Goal: Task Accomplishment & Management: Manage account settings

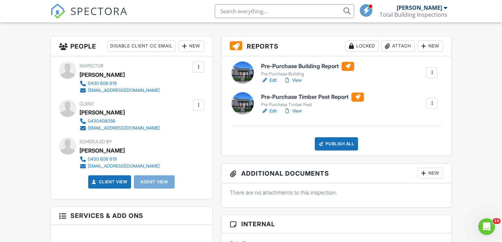
click at [200, 105] on div at bounding box center [198, 104] width 7 height 7
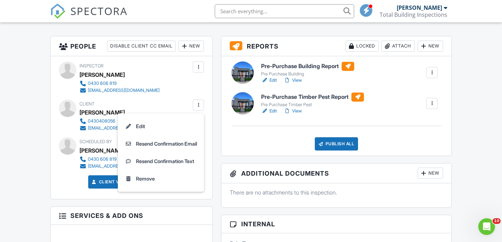
click at [168, 126] on li "Edit" at bounding box center [161, 126] width 78 height 17
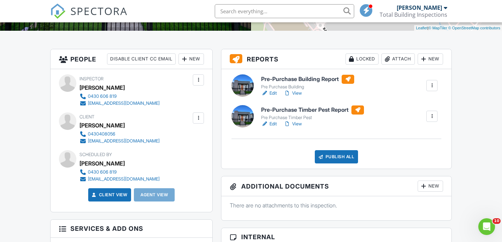
scroll to position [158, 0]
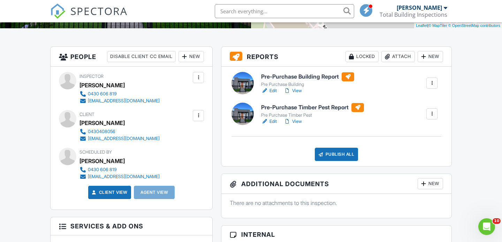
click at [198, 115] on div at bounding box center [198, 115] width 7 height 7
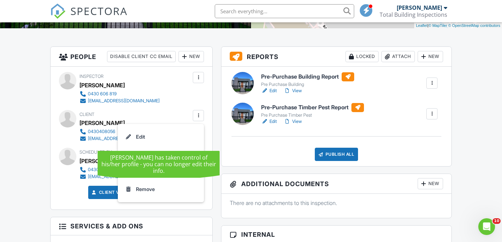
click at [137, 136] on li "Edit" at bounding box center [161, 136] width 78 height 17
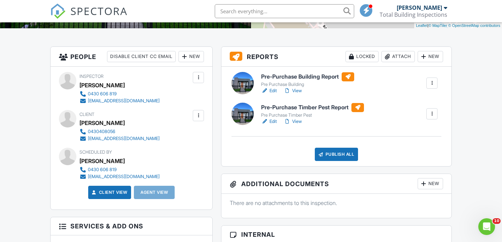
click at [129, 138] on div "[EMAIL_ADDRESS][DOMAIN_NAME]" at bounding box center [124, 139] width 72 height 6
click at [200, 116] on div at bounding box center [198, 115] width 7 height 7
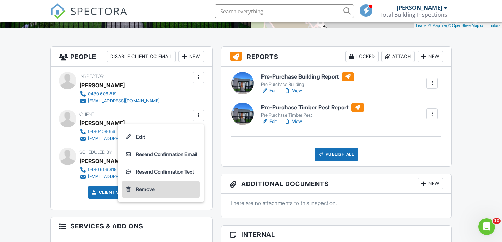
click at [156, 190] on li "Remove" at bounding box center [161, 188] width 78 height 17
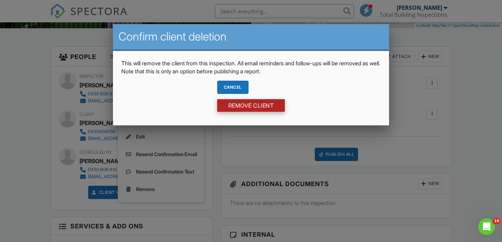
click at [231, 106] on input "Remove Client" at bounding box center [251, 105] width 68 height 13
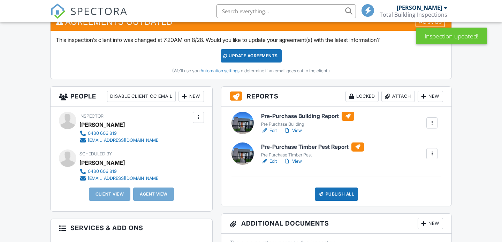
scroll to position [194, 0]
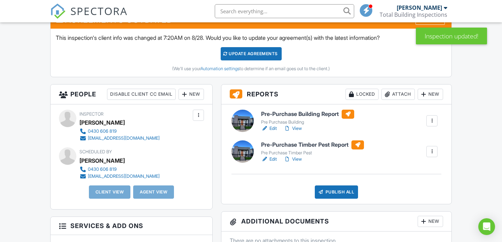
click at [191, 95] on div "New" at bounding box center [191, 94] width 25 height 11
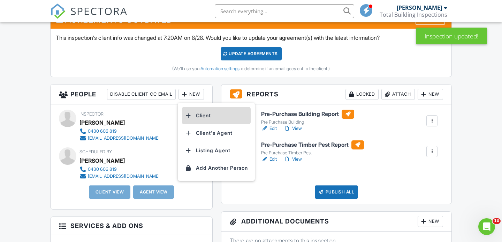
click at [194, 116] on li "Client" at bounding box center [216, 115] width 69 height 17
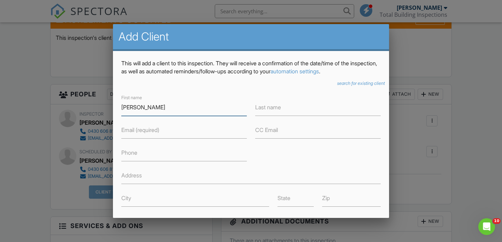
type input "Kavitha"
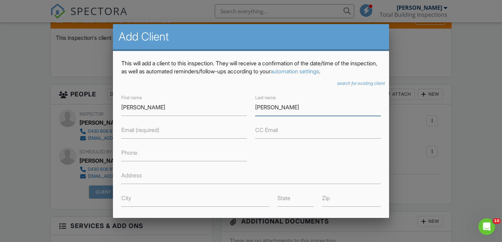
type input "Grover"
type input "kavith"
click at [137, 105] on input "Kavitha" at bounding box center [184, 107] width 126 height 17
type input "Kavita"
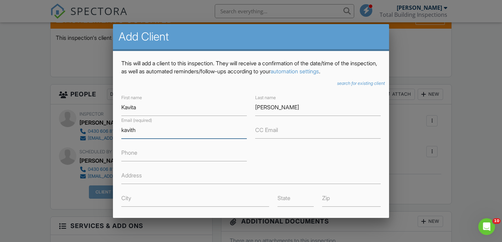
click at [138, 129] on input "kavith" at bounding box center [184, 129] width 126 height 17
click at [143, 132] on input "kavita" at bounding box center [184, 129] width 126 height 17
type input "[EMAIL_ADDRESS][DOMAIN_NAME]"
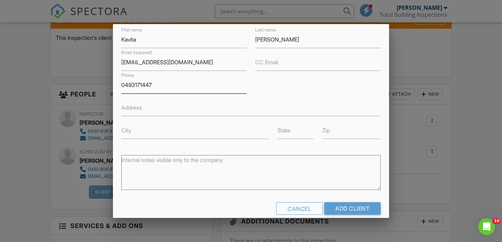
scroll to position [78, 0]
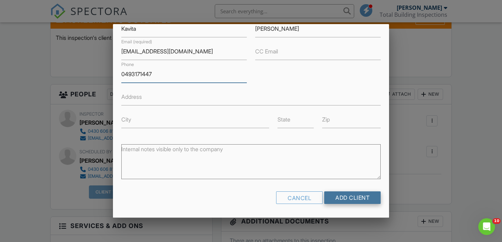
type input "0493171447"
click at [348, 196] on input "Add Client" at bounding box center [352, 197] width 56 height 13
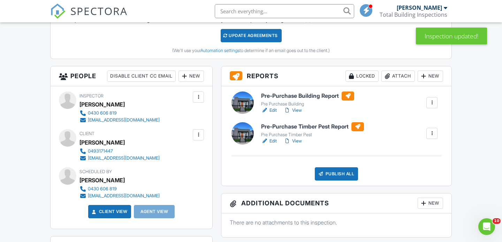
scroll to position [155, 0]
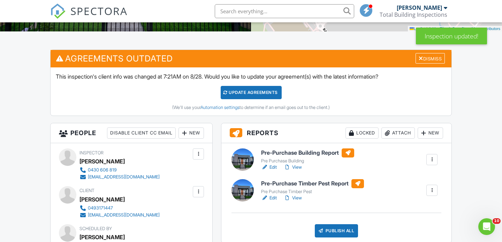
click at [257, 93] on div "Update Agreements" at bounding box center [251, 92] width 61 height 13
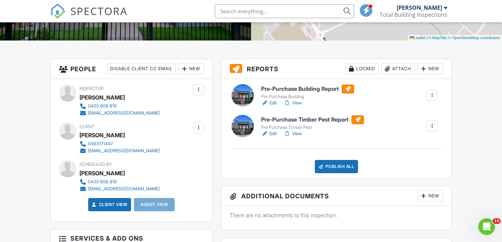
scroll to position [128, 0]
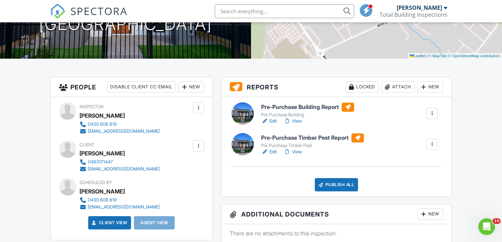
click at [199, 146] on div at bounding box center [198, 145] width 7 height 7
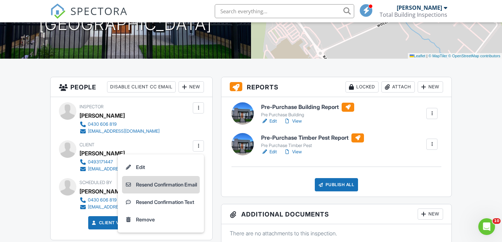
click at [172, 184] on li "Resend Confirmation Email" at bounding box center [161, 184] width 78 height 17
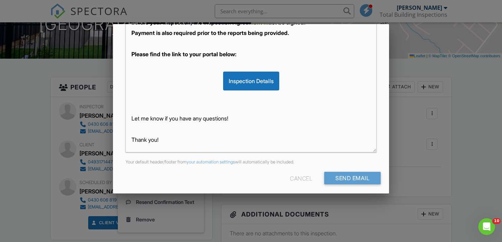
scroll to position [174, 0]
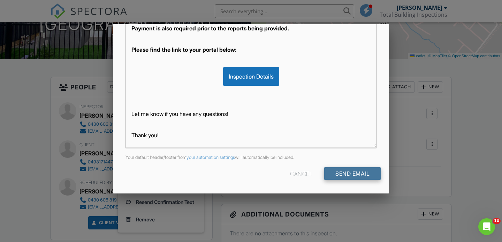
click at [335, 175] on input "Send Email" at bounding box center [352, 173] width 56 height 13
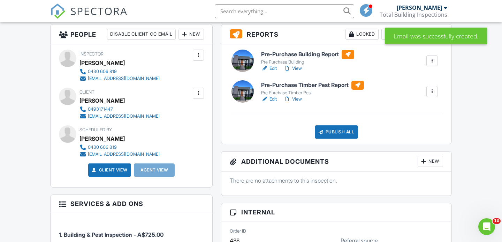
click at [199, 95] on div at bounding box center [198, 93] width 7 height 7
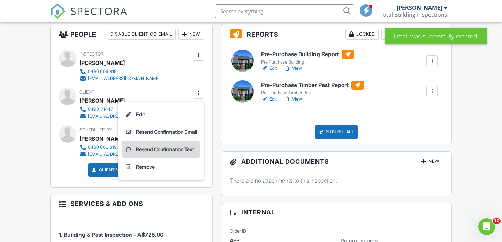
click at [178, 148] on li "Resend Confirmation Text" at bounding box center [161, 149] width 78 height 17
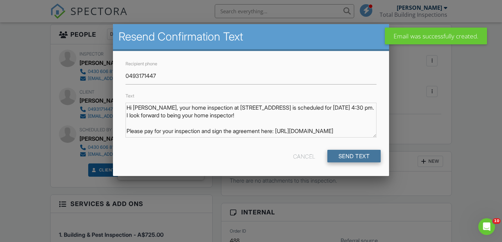
click at [349, 157] on input "Send Text" at bounding box center [354, 156] width 54 height 13
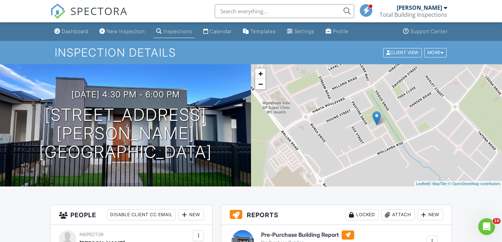
click at [182, 33] on div "Inspections" at bounding box center [178, 31] width 29 height 6
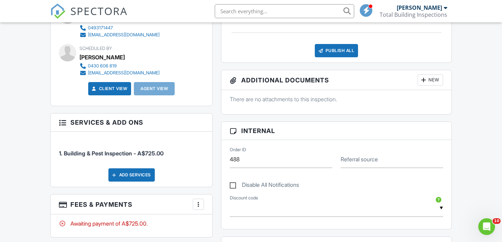
click at [63, 124] on div at bounding box center [62, 121] width 7 height 7
click at [63, 123] on div at bounding box center [62, 121] width 7 height 7
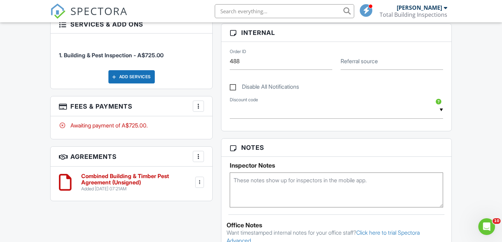
scroll to position [361, 0]
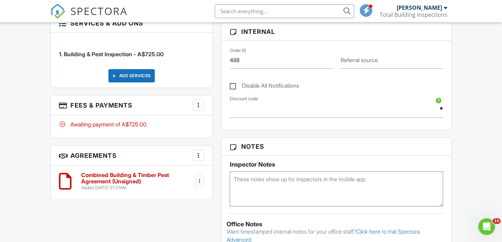
click at [197, 105] on div at bounding box center [198, 104] width 7 height 7
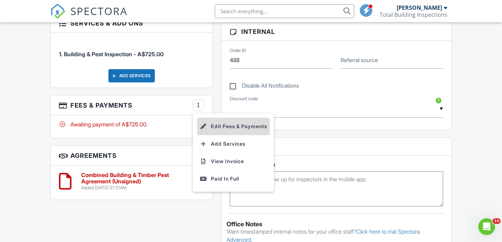
click at [216, 126] on li "Edit Fees & Payments" at bounding box center [233, 126] width 73 height 17
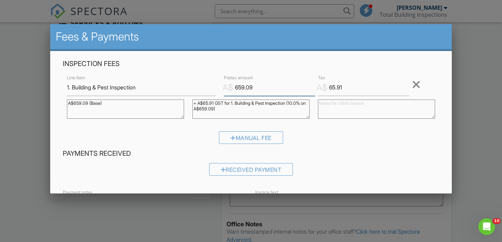
click at [255, 87] on input "659.09" at bounding box center [269, 87] width 91 height 17
type input "636.64"
click at [344, 88] on input "65.91" at bounding box center [363, 87] width 91 height 17
type input "63.63"
click at [253, 88] on input "636.64" at bounding box center [269, 87] width 91 height 17
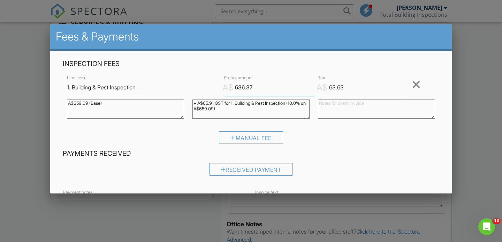
type input "636.37"
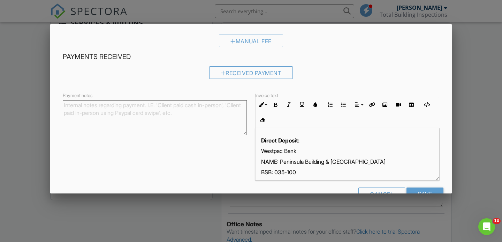
scroll to position [117, 0]
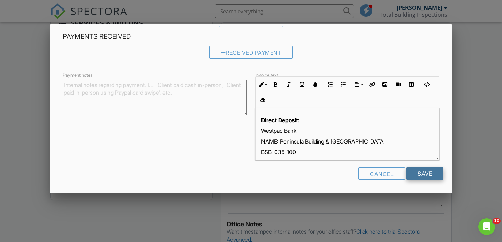
click at [425, 173] on input "Save" at bounding box center [425, 173] width 37 height 13
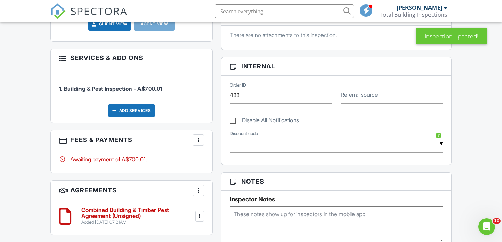
scroll to position [399, 0]
click at [197, 139] on div at bounding box center [198, 139] width 7 height 7
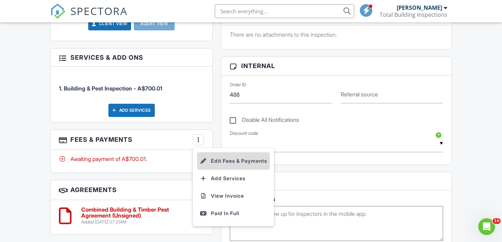
click at [225, 163] on li "Edit Fees & Payments" at bounding box center [233, 160] width 73 height 17
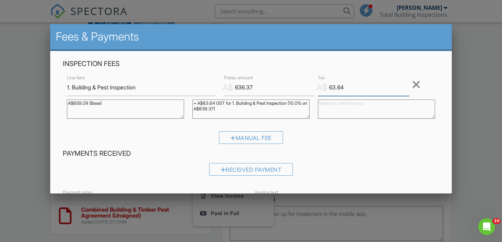
click at [345, 86] on input "63.64" at bounding box center [363, 87] width 91 height 17
type input "63.63"
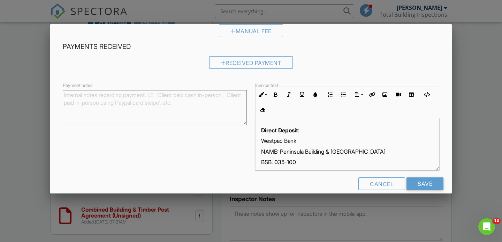
scroll to position [117, 0]
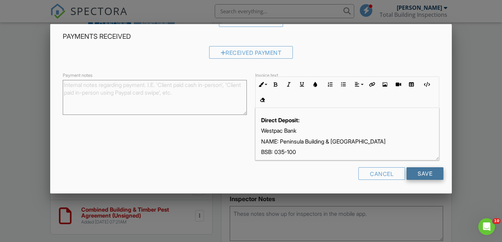
click at [423, 172] on input "Save" at bounding box center [425, 173] width 37 height 13
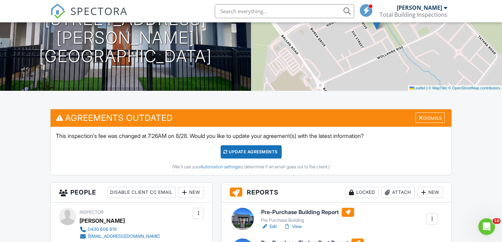
scroll to position [101, 0]
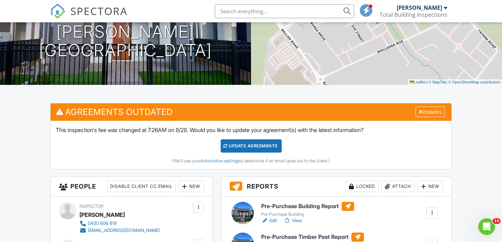
click at [267, 145] on div "Update Agreements" at bounding box center [251, 145] width 61 height 13
